Goal: Transaction & Acquisition: Purchase product/service

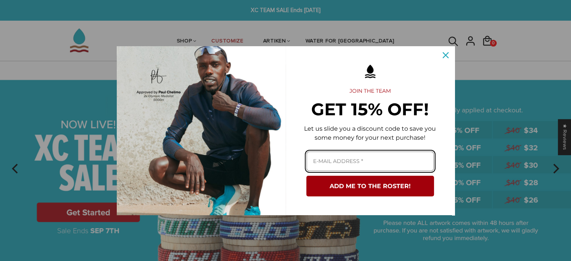
click at [340, 160] on input "Email field" at bounding box center [371, 161] width 128 height 20
type input "aldersob@gmail.com"
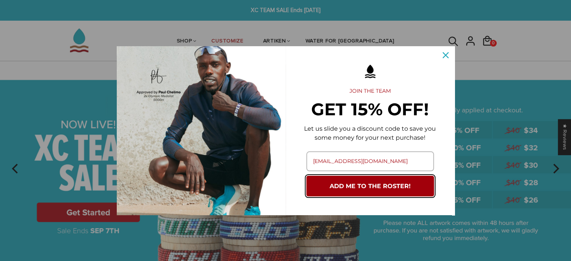
click at [340, 185] on button "ADD ME TO THE ROSTER!" at bounding box center [371, 186] width 128 height 21
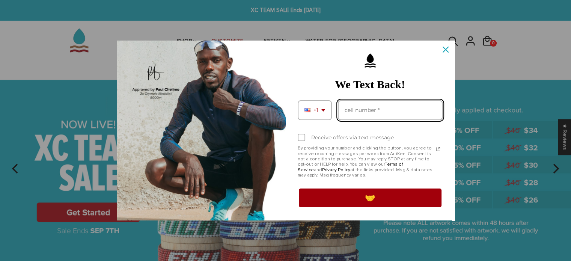
click at [360, 108] on input "Phone number field" at bounding box center [390, 110] width 105 height 20
type input "9895289868"
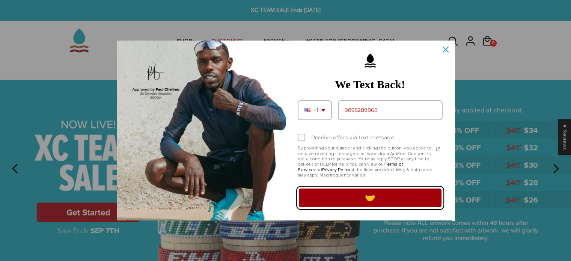
click at [347, 197] on button "🤝" at bounding box center [370, 197] width 145 height 21
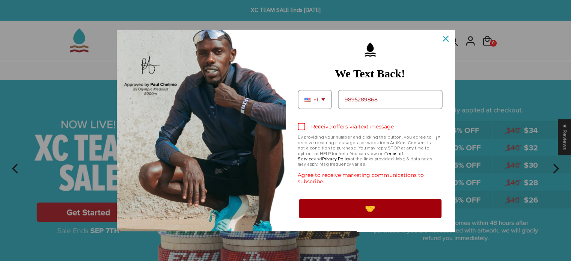
click at [301, 125] on div "Marketing offer form" at bounding box center [302, 127] width 8 height 8
click at [301, 125] on input "Receive offers via text message" at bounding box center [300, 127] width 5 height 5
checkbox input "true"
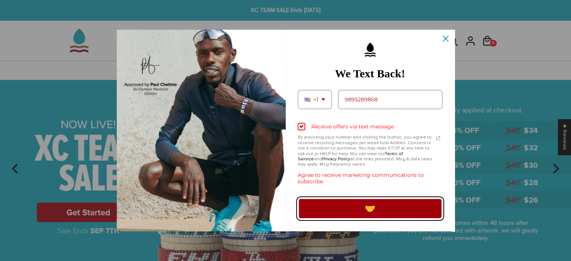
click at [346, 205] on button "🤝" at bounding box center [370, 208] width 145 height 21
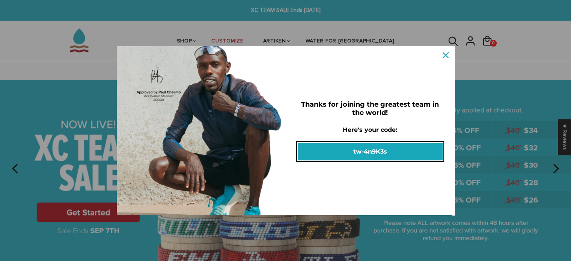
click at [367, 150] on button "tw-4n9K3s" at bounding box center [370, 152] width 145 height 18
click at [367, 150] on img at bounding box center [285, 167] width 571 height 213
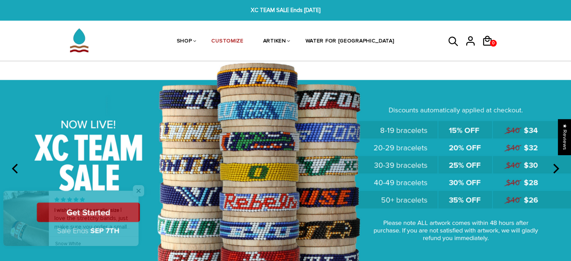
click at [139, 212] on link at bounding box center [139, 218] width 0 height 55
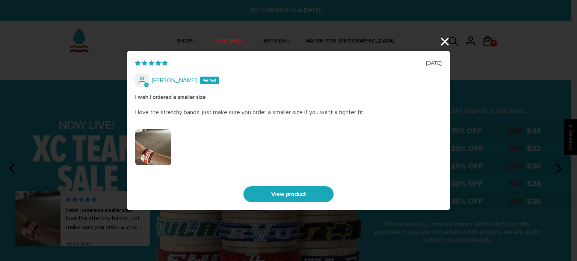
click at [444, 38] on div "07/09/2025 Phillip Grothus I wish I ordered a smaller size I love the stretchy …" at bounding box center [288, 130] width 577 height 261
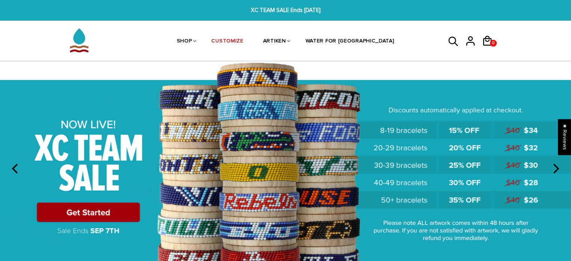
click at [271, 131] on img at bounding box center [285, 167] width 571 height 213
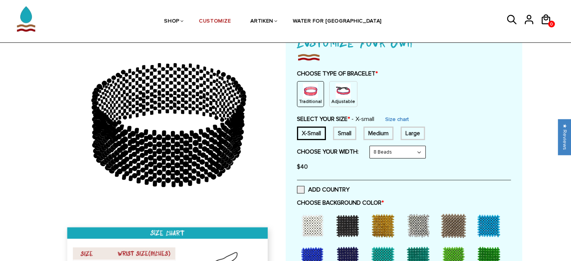
scroll to position [75, 0]
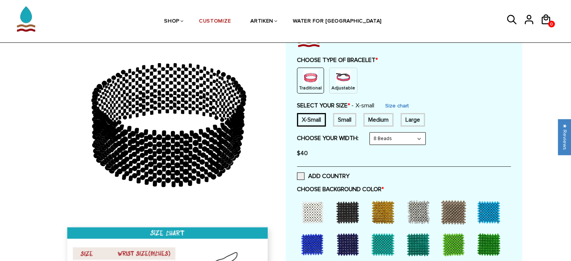
click at [395, 139] on select "8 Beads 6 Beads 10 Beads" at bounding box center [398, 139] width 56 height 12
click at [371, 133] on select "8 Beads 6 Beads 10 Beads" at bounding box center [398, 139] width 56 height 12
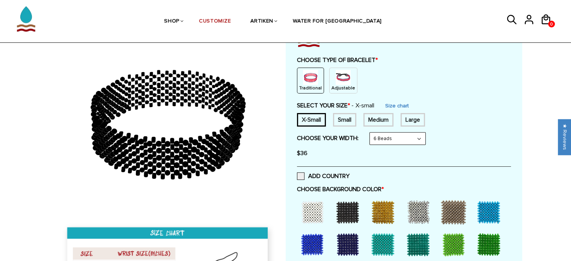
click at [389, 141] on select "8 Beads 6 Beads 10 Beads" at bounding box center [398, 139] width 56 height 12
click at [371, 133] on select "8 Beads 6 Beads 10 Beads" at bounding box center [398, 139] width 56 height 12
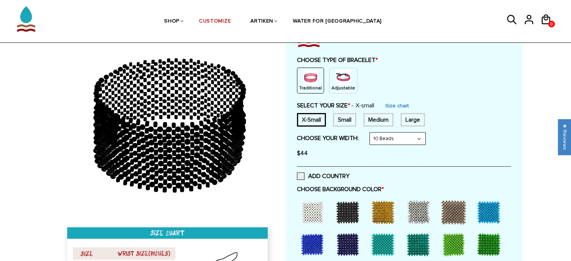
click at [392, 139] on select "8 Beads 6 Beads 10 Beads" at bounding box center [398, 139] width 56 height 12
select select "6-beads"
click at [371, 133] on select "8 Beads 6 Beads 10 Beads" at bounding box center [398, 139] width 56 height 12
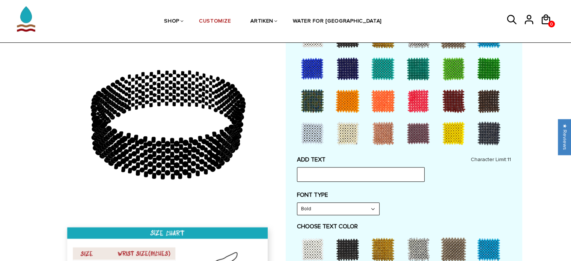
scroll to position [263, 0]
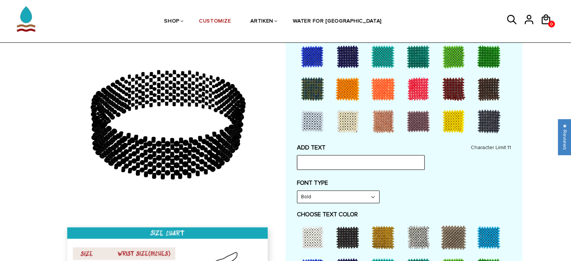
click at [334, 157] on input "text" at bounding box center [361, 162] width 128 height 14
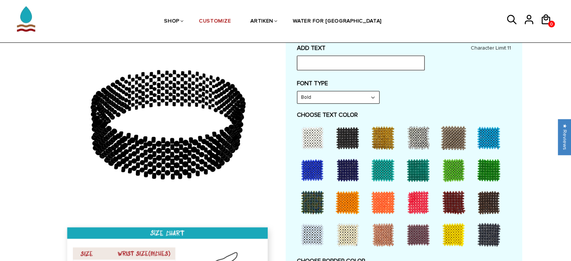
scroll to position [376, 0]
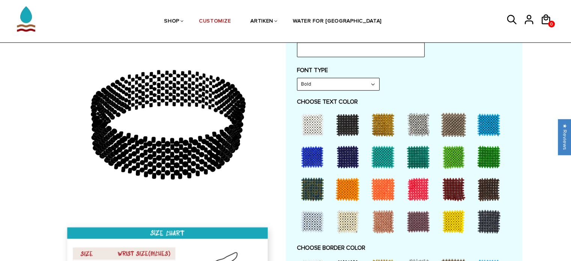
click at [349, 159] on div at bounding box center [348, 157] width 30 height 30
click at [317, 128] on div at bounding box center [313, 125] width 30 height 30
click at [344, 50] on input "text" at bounding box center [361, 49] width 128 height 14
type input "GVSU XC"
click at [354, 84] on select "Bold" at bounding box center [339, 84] width 82 height 12
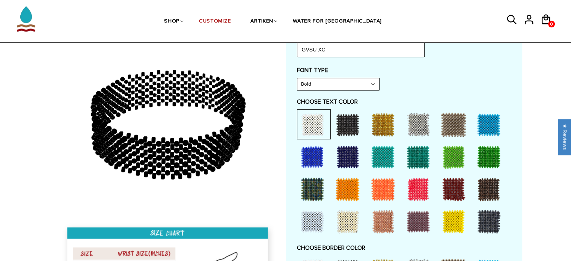
click at [354, 84] on select "Bold" at bounding box center [339, 84] width 82 height 12
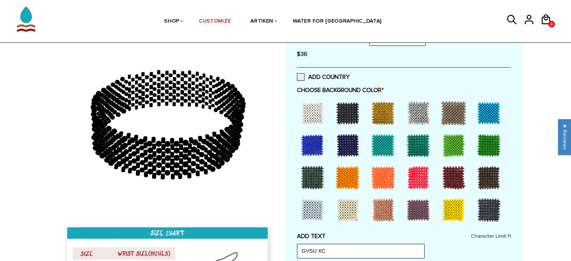
scroll to position [188, 0]
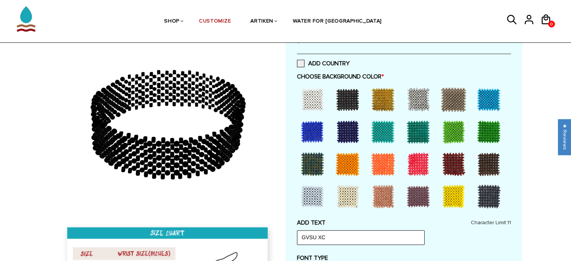
click at [316, 125] on div at bounding box center [313, 132] width 30 height 30
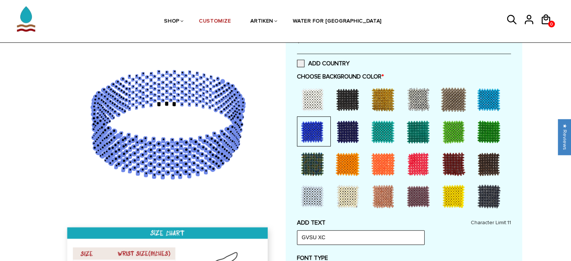
click at [350, 129] on div at bounding box center [348, 132] width 30 height 30
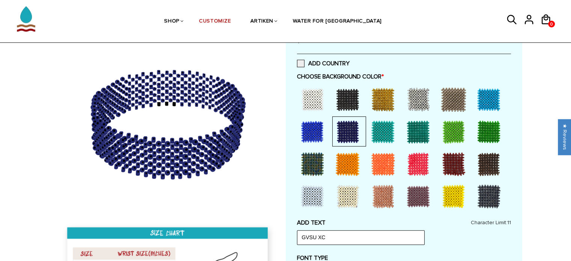
click at [314, 131] on div at bounding box center [313, 132] width 30 height 30
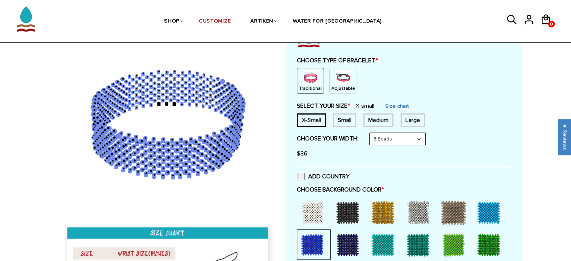
scroll to position [75, 0]
click at [395, 140] on select "8 Beads 6 Beads 10 Beads" at bounding box center [398, 139] width 56 height 12
select select "8-beads"
click at [371, 133] on select "8 Beads 6 Beads 10 Beads" at bounding box center [398, 139] width 56 height 12
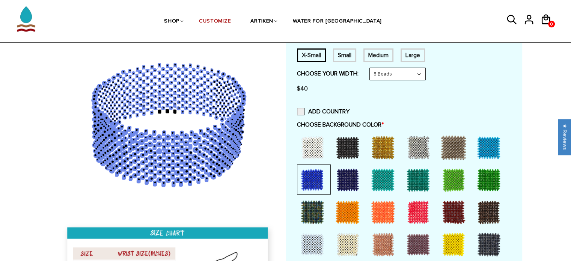
scroll to position [150, 0]
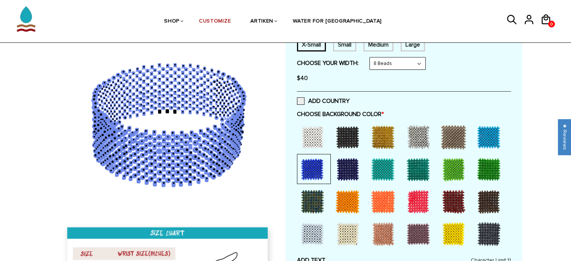
click at [319, 138] on div at bounding box center [313, 137] width 30 height 30
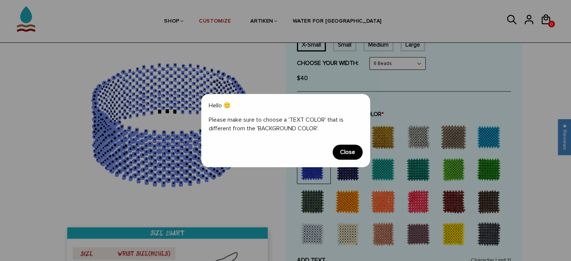
click at [352, 155] on span "Close" at bounding box center [348, 152] width 30 height 15
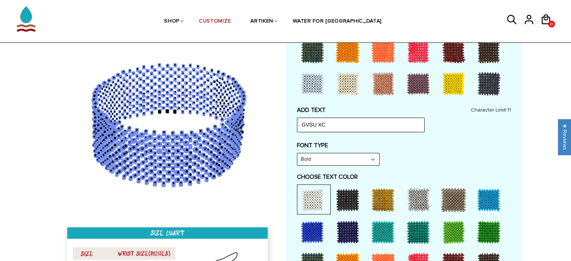
scroll to position [338, 0]
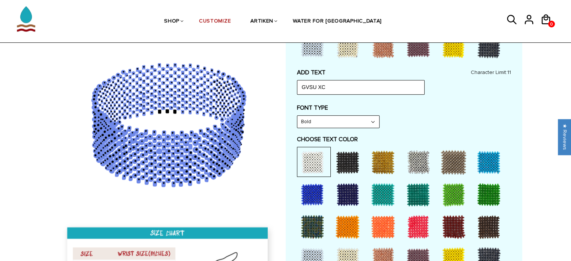
click at [315, 190] on div at bounding box center [313, 195] width 30 height 30
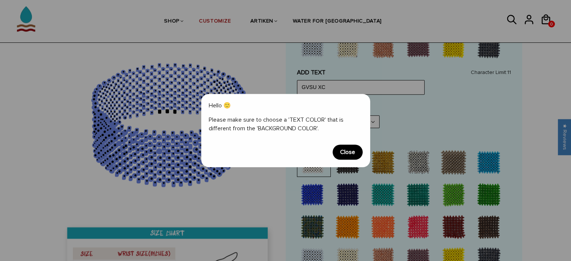
click at [343, 152] on span "Close" at bounding box center [348, 152] width 30 height 15
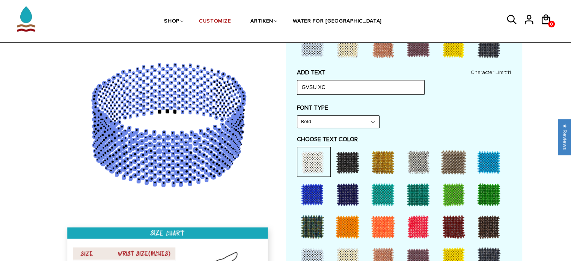
click at [347, 159] on div at bounding box center [348, 162] width 30 height 30
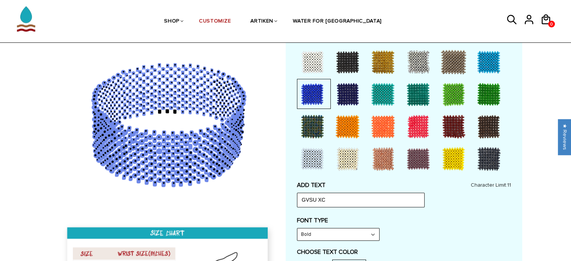
click at [311, 63] on div at bounding box center [313, 62] width 30 height 30
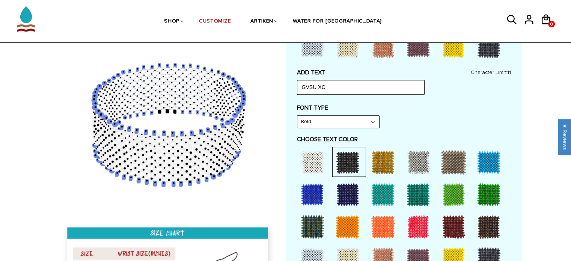
click at [319, 189] on div at bounding box center [313, 195] width 30 height 30
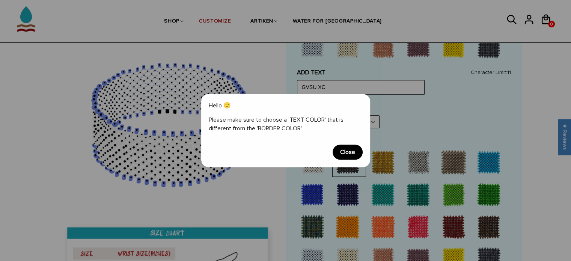
click at [346, 150] on span "Close" at bounding box center [348, 152] width 30 height 15
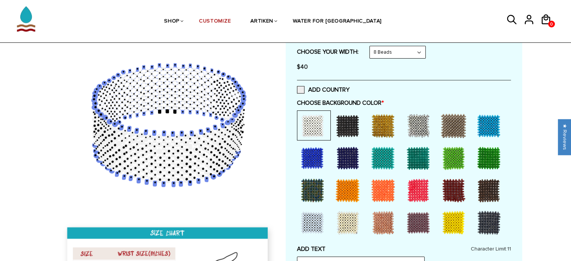
scroll to position [113, 0]
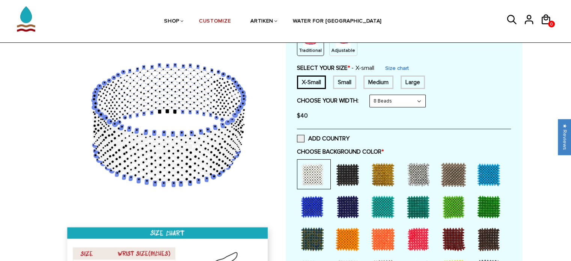
click at [346, 172] on div at bounding box center [348, 175] width 30 height 30
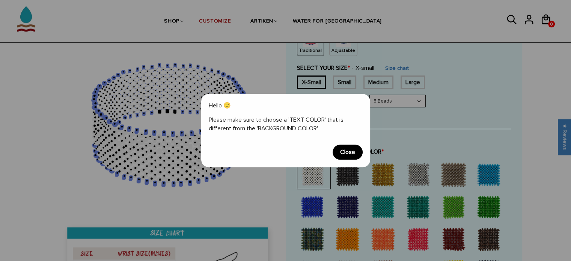
click at [345, 154] on span "Close" at bounding box center [348, 152] width 30 height 15
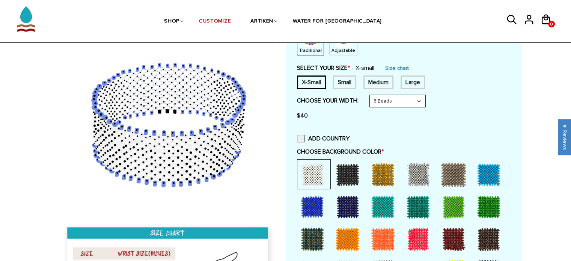
click at [315, 200] on div at bounding box center [313, 207] width 30 height 30
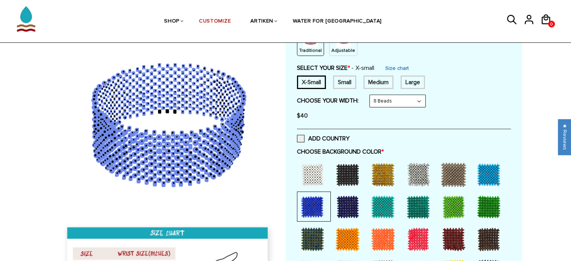
scroll to position [301, 0]
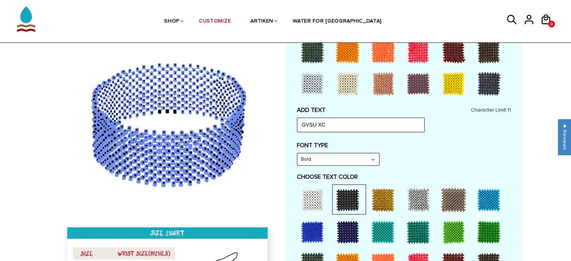
click at [314, 204] on div at bounding box center [313, 200] width 30 height 30
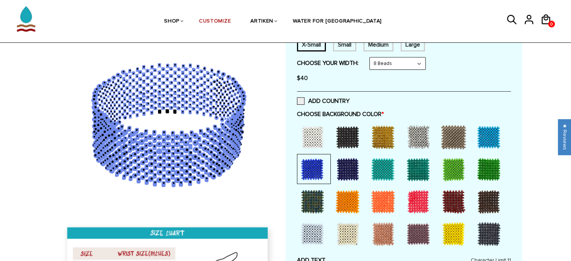
click at [345, 146] on div at bounding box center [348, 137] width 30 height 30
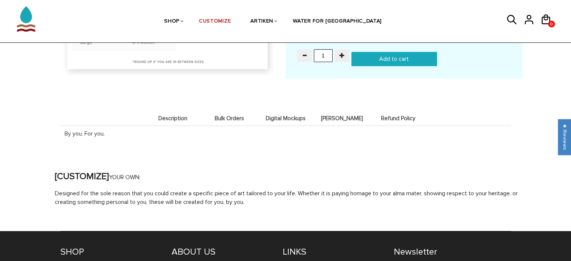
scroll to position [789, 0]
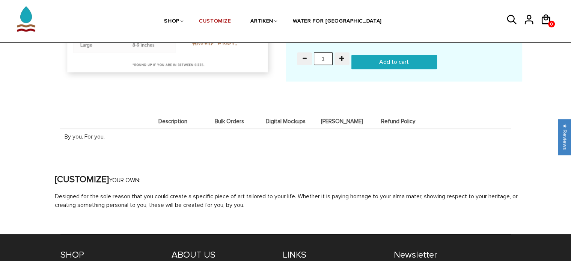
click at [230, 119] on span "Bulk Orders" at bounding box center [229, 121] width 53 height 6
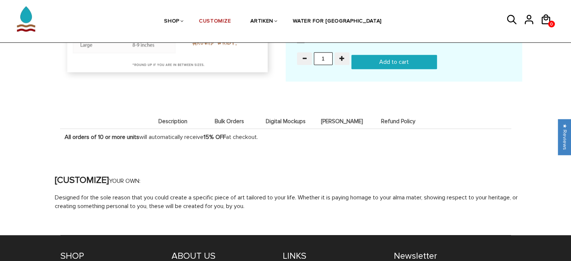
click at [177, 118] on span "Description" at bounding box center [173, 121] width 53 height 6
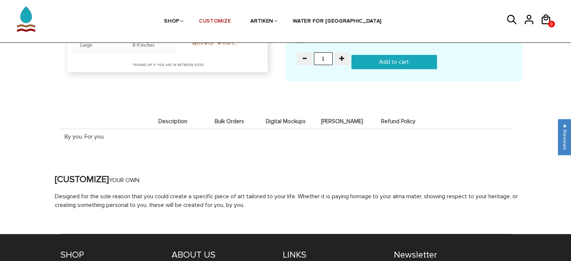
click at [277, 118] on span "Digital Mockups" at bounding box center [286, 121] width 53 height 6
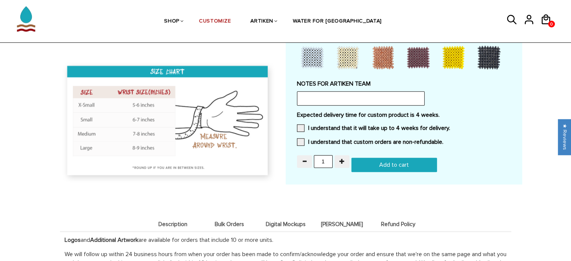
scroll to position [676, 0]
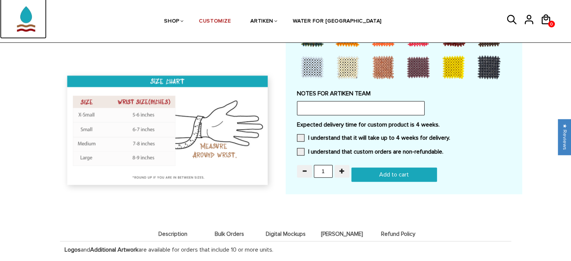
click at [33, 28] on img at bounding box center [26, 14] width 37 height 47
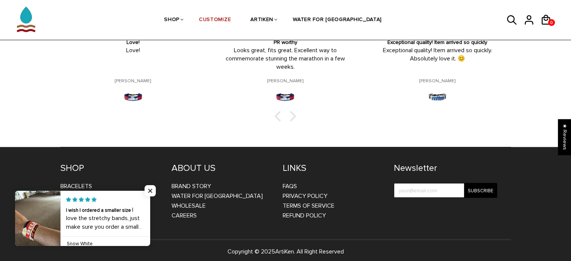
scroll to position [1272, 0]
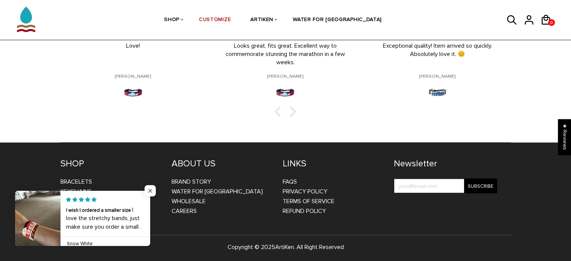
click at [151, 189] on span "Close popup widget" at bounding box center [150, 190] width 11 height 11
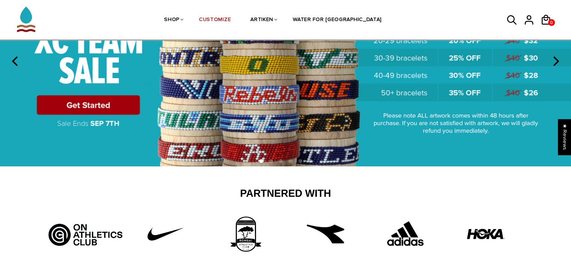
scroll to position [0, 0]
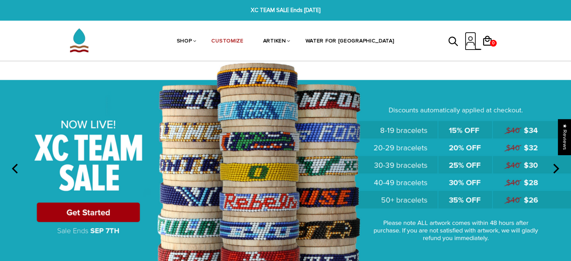
click at [472, 39] on icon at bounding box center [470, 41] width 11 height 18
click at [559, 166] on icon "next" at bounding box center [556, 169] width 10 height 10
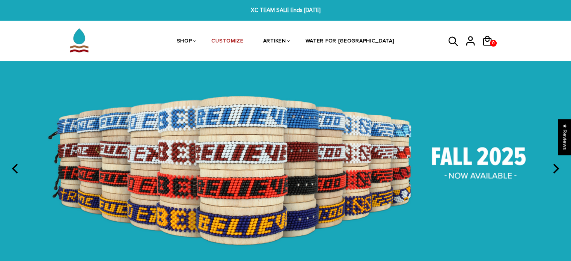
click at [559, 166] on icon "next" at bounding box center [556, 169] width 10 height 10
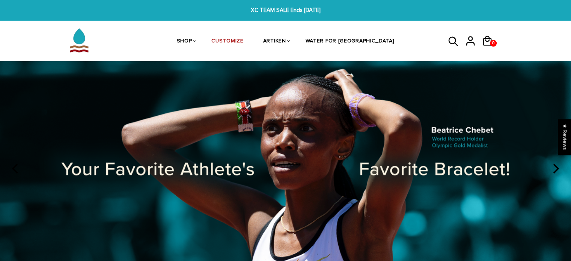
click at [559, 166] on icon "next" at bounding box center [556, 169] width 10 height 10
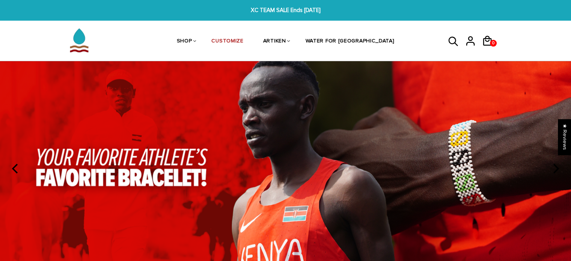
click at [559, 166] on icon "next" at bounding box center [556, 169] width 10 height 10
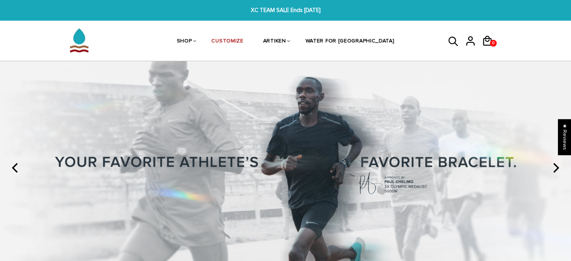
click at [558, 166] on icon "next" at bounding box center [556, 168] width 10 height 10
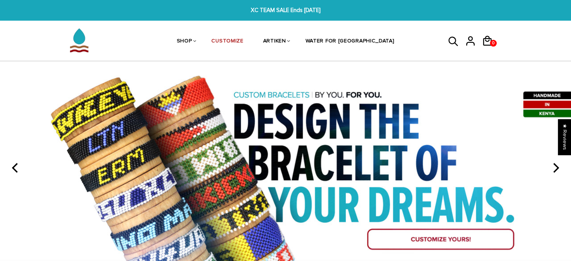
click at [558, 166] on icon "next" at bounding box center [556, 168] width 10 height 10
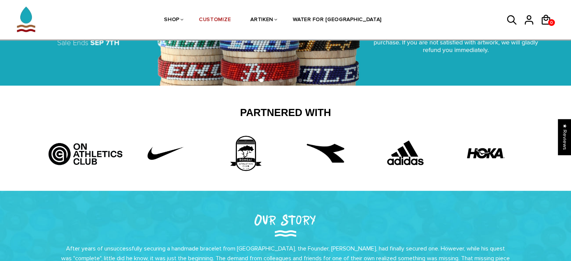
scroll to position [150, 0]
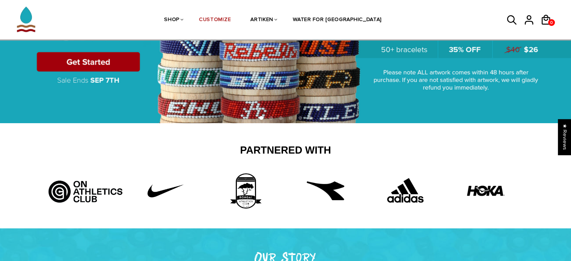
click at [359, 83] on img at bounding box center [285, 17] width 571 height 213
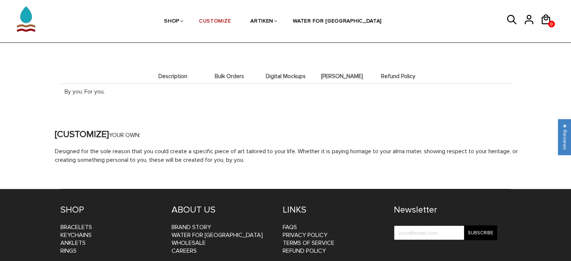
scroll to position [794, 0]
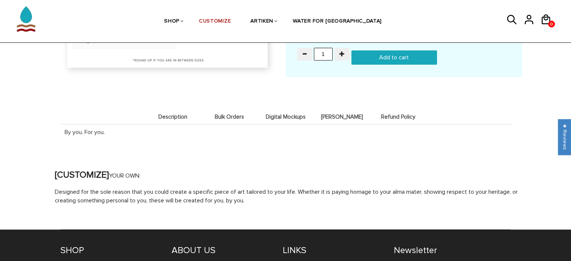
click at [278, 114] on span "Digital Mockups" at bounding box center [286, 117] width 53 height 6
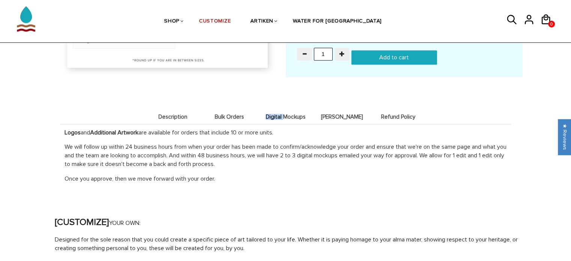
click at [278, 114] on span "Digital Mockups" at bounding box center [286, 117] width 53 height 6
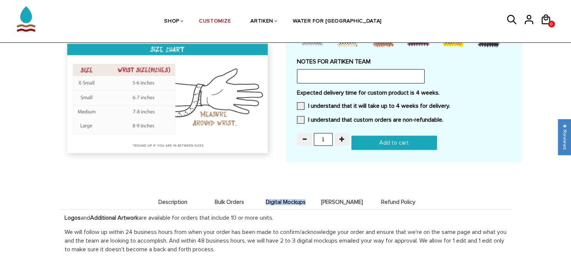
scroll to position [756, 0]
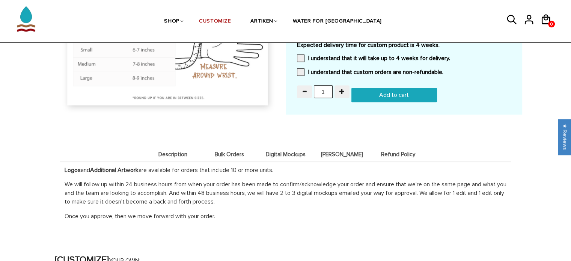
click at [342, 151] on span "[PERSON_NAME]" at bounding box center [342, 154] width 53 height 6
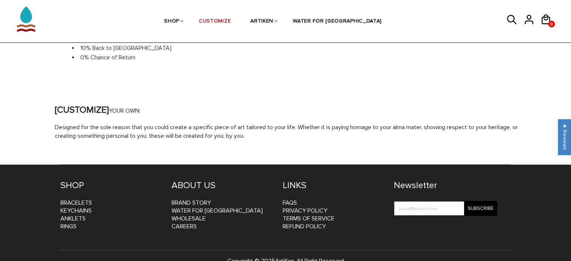
scroll to position [935, 0]
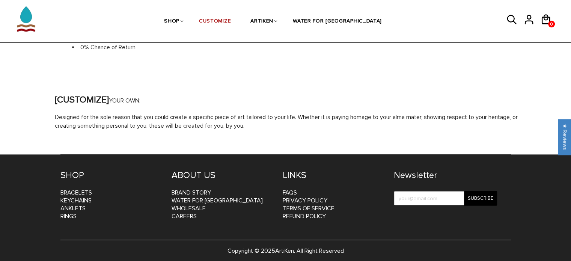
click at [192, 172] on h4 "ABOUT US" at bounding box center [222, 176] width 100 height 12
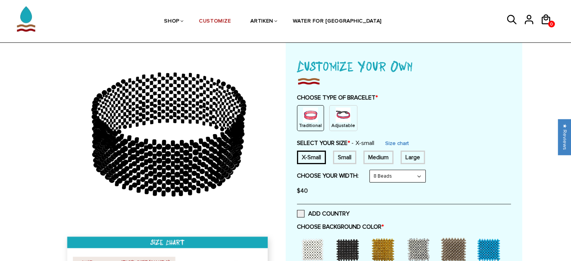
scroll to position [0, 0]
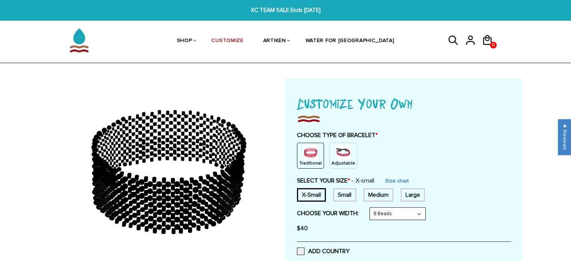
click at [451, 39] on icon at bounding box center [453, 41] width 11 height 18
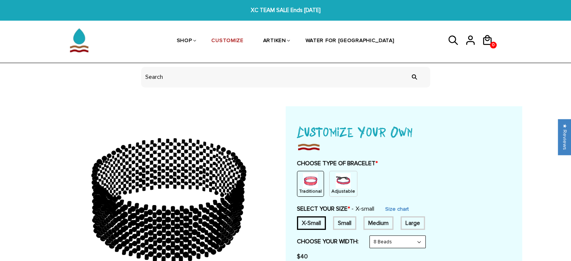
click at [451, 39] on icon at bounding box center [453, 41] width 11 height 18
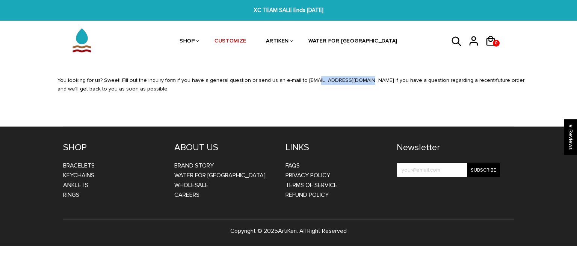
drag, startPoint x: 298, startPoint y: 81, endPoint x: 343, endPoint y: 81, distance: 45.5
click at [343, 81] on div "You looking for us? Sweet! Fill out the inquiry form if you have a general ques…" at bounding box center [292, 89] width 481 height 26
copy div "[EMAIL_ADDRESS][DOMAIN_NAME]"
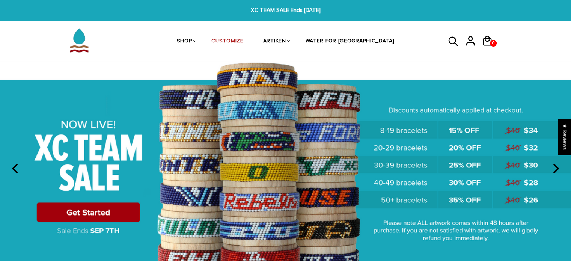
click at [277, 135] on img at bounding box center [285, 167] width 571 height 213
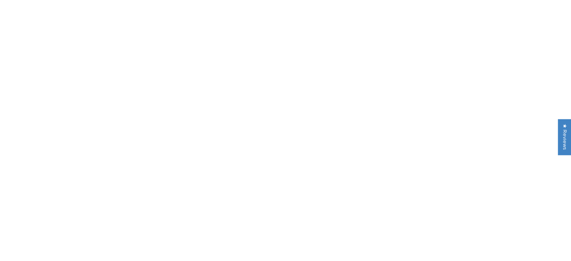
scroll to position [75, 0]
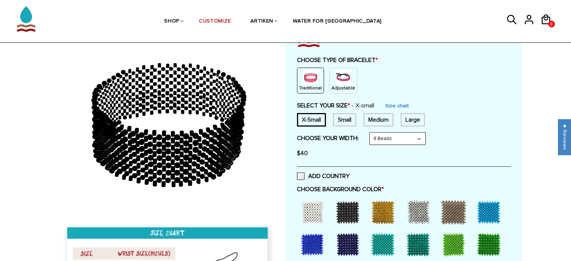
click at [314, 80] on img at bounding box center [310, 77] width 15 height 15
click at [337, 79] on img at bounding box center [343, 77] width 15 height 15
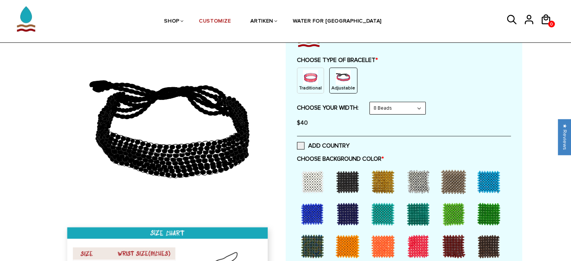
click at [305, 79] on img at bounding box center [310, 77] width 15 height 15
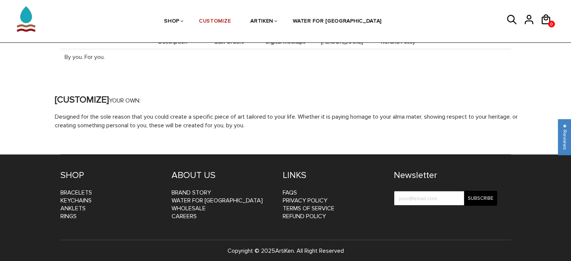
scroll to position [794, 0]
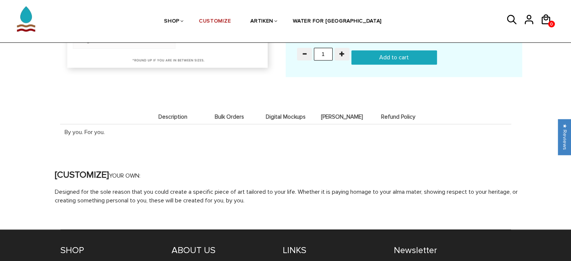
click at [277, 109] on li "Digital Mockups" at bounding box center [286, 116] width 56 height 15
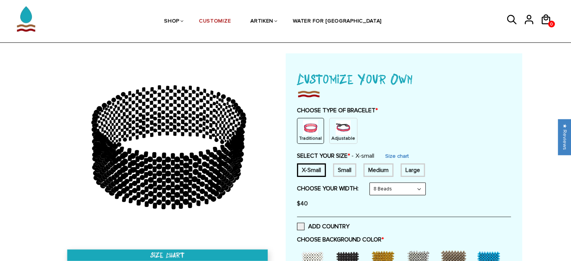
scroll to position [38, 0]
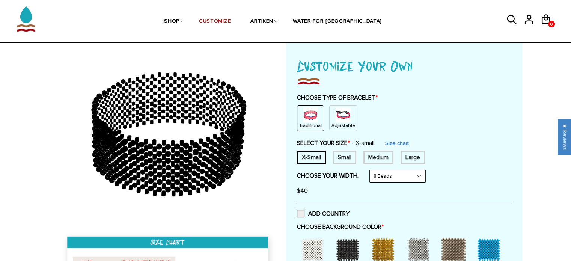
click at [304, 119] on img at bounding box center [310, 114] width 15 height 15
click at [339, 117] on img at bounding box center [343, 114] width 15 height 15
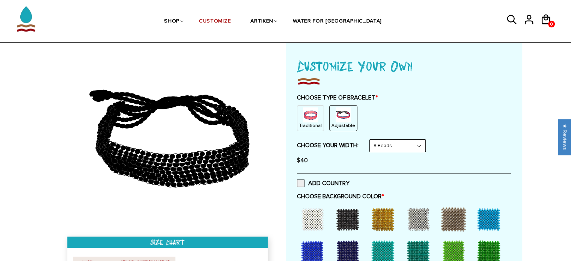
click at [303, 116] on img at bounding box center [310, 114] width 15 height 15
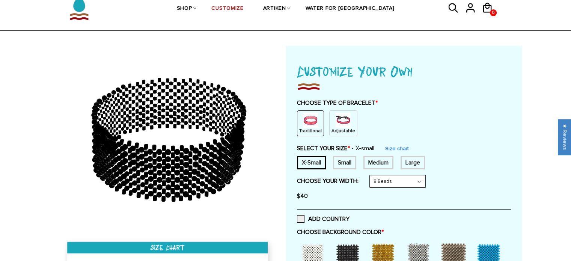
scroll to position [0, 0]
